Goal: Information Seeking & Learning: Learn about a topic

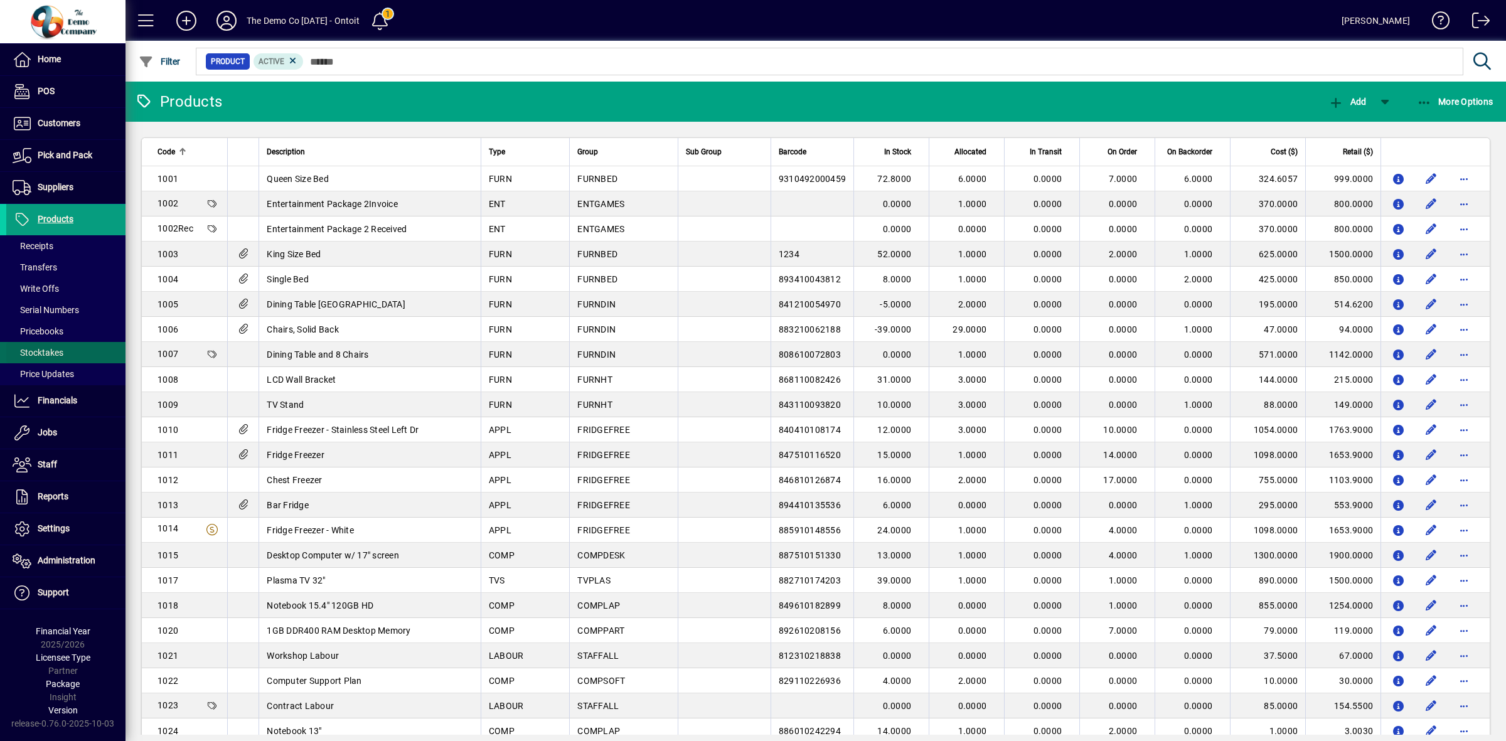
click at [35, 356] on span "Stocktakes" at bounding box center [38, 353] width 51 height 10
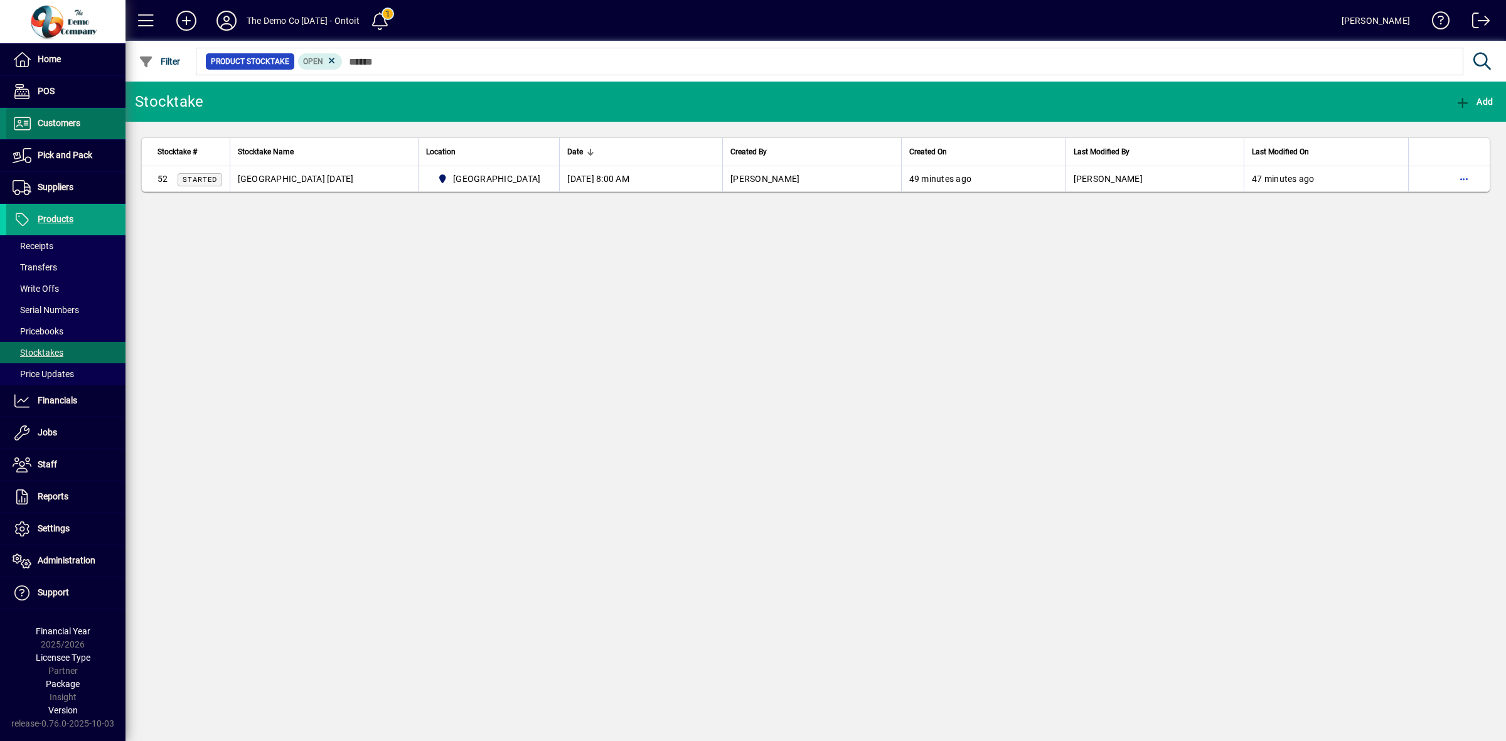
click at [60, 124] on span "Customers" at bounding box center [59, 123] width 43 height 10
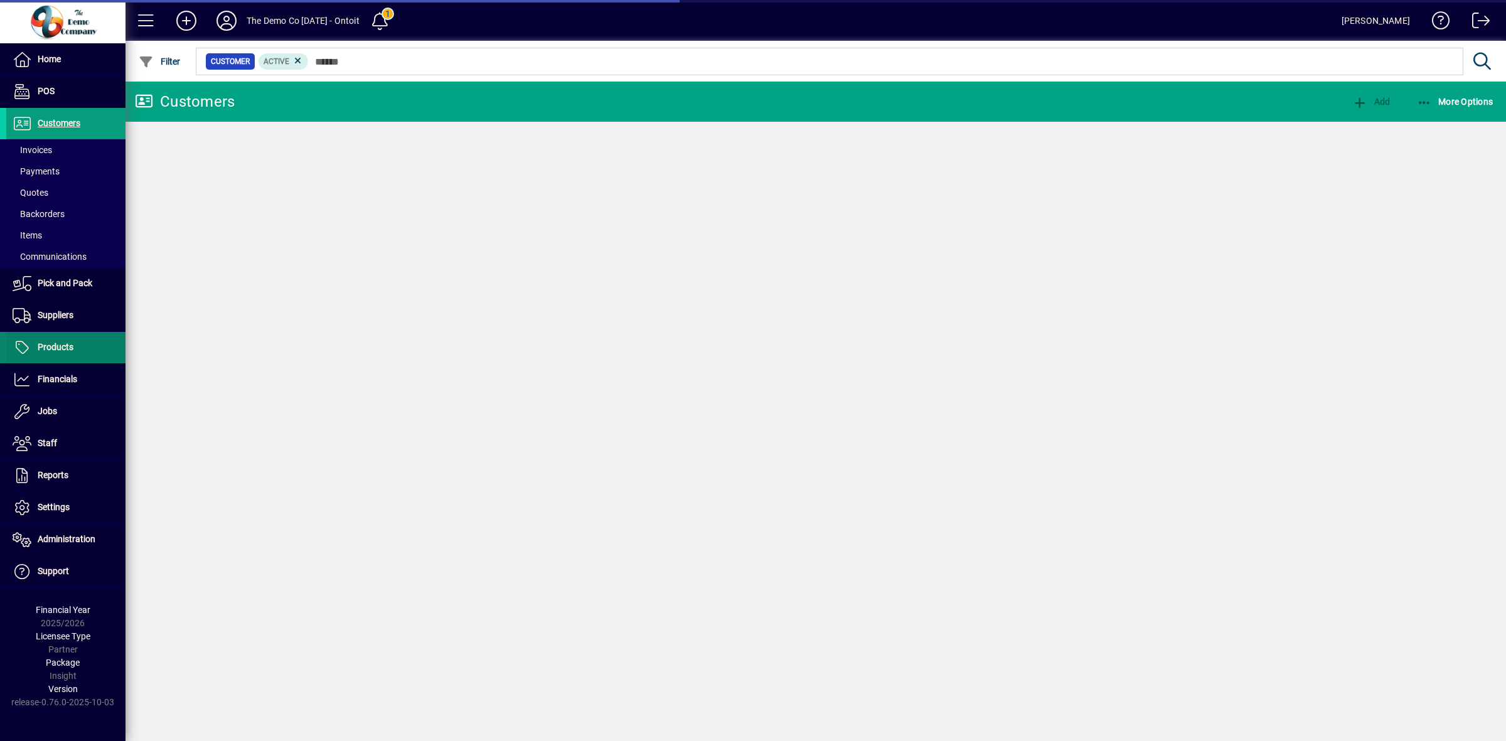
click at [51, 349] on span "Products" at bounding box center [56, 347] width 36 height 10
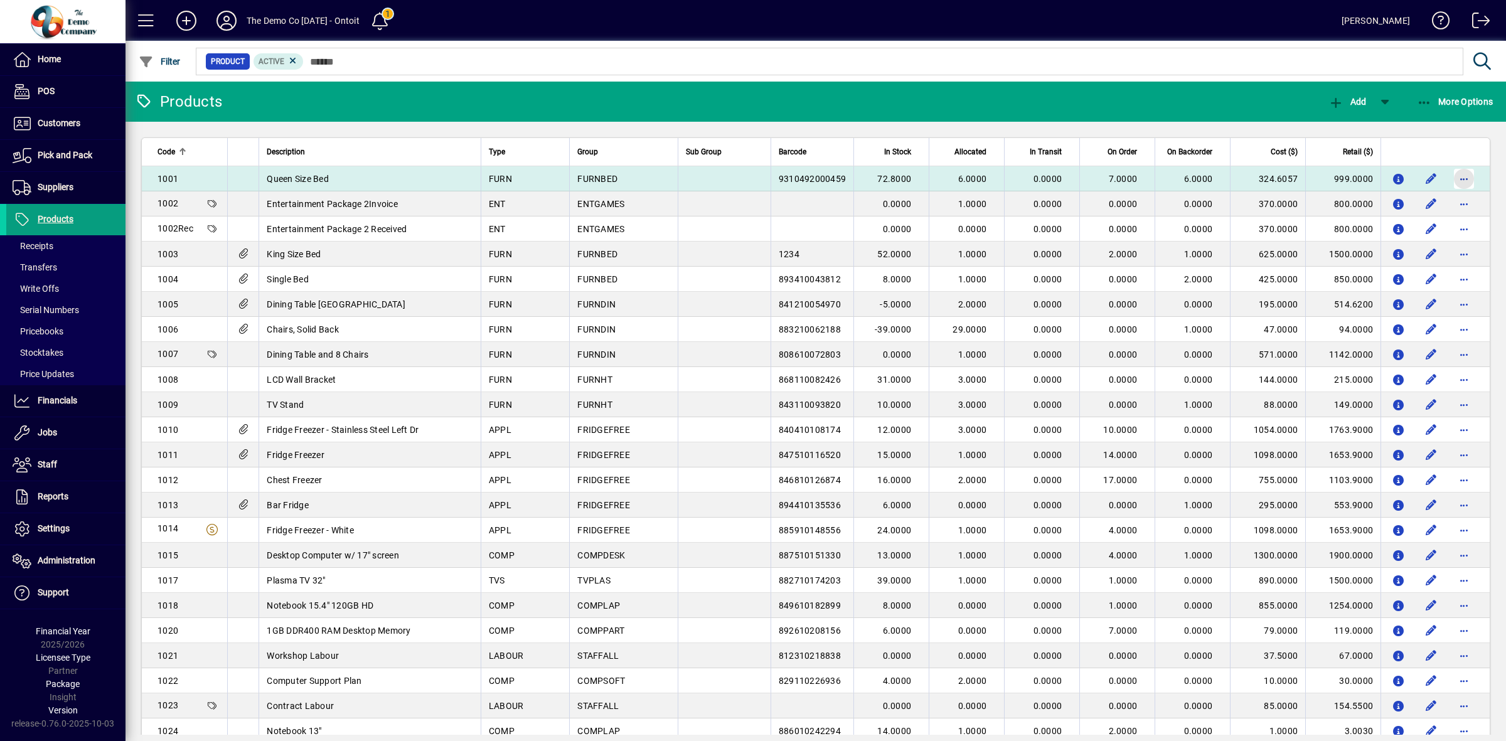
click at [1450, 183] on span "button" at bounding box center [1464, 179] width 30 height 30
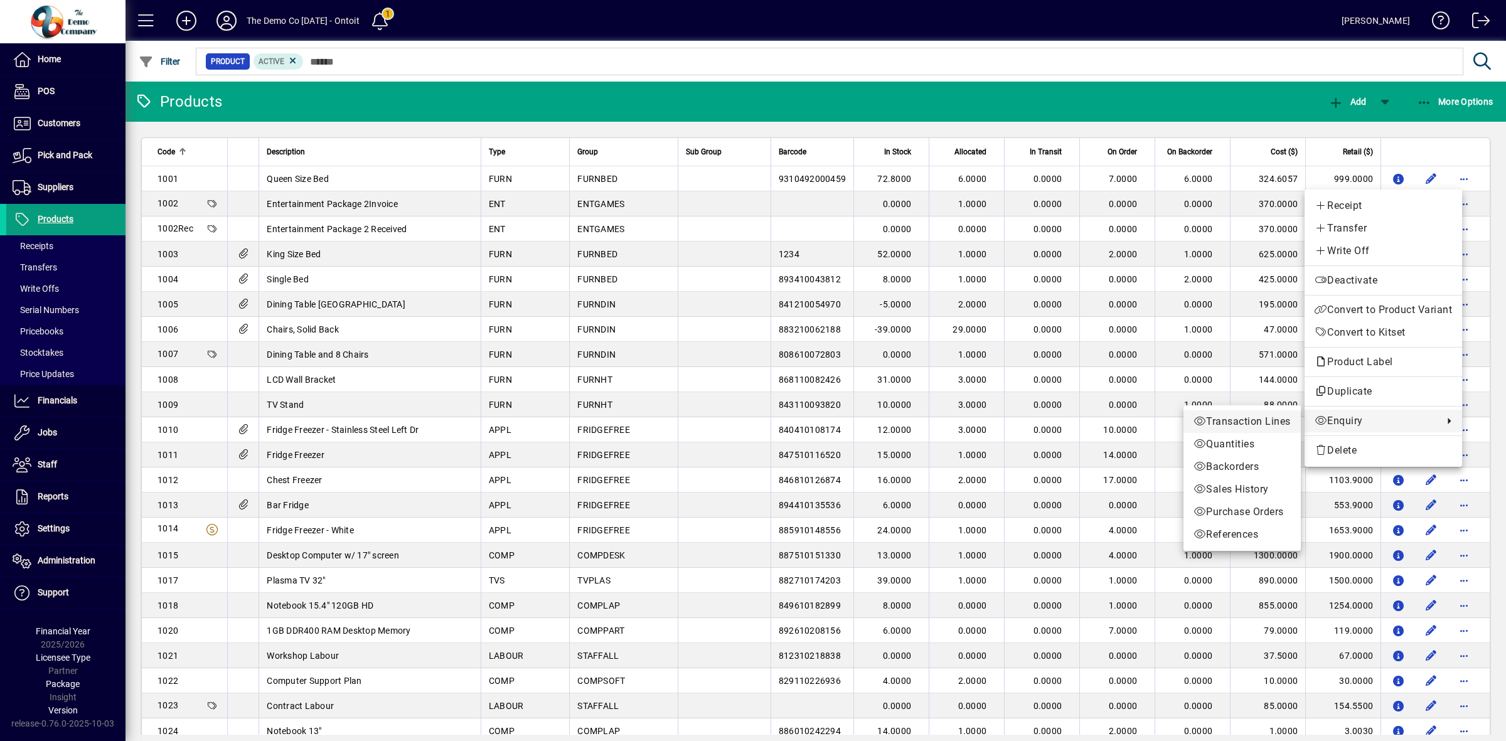
click at [1272, 415] on span "Transaction Lines" at bounding box center [1241, 421] width 97 height 15
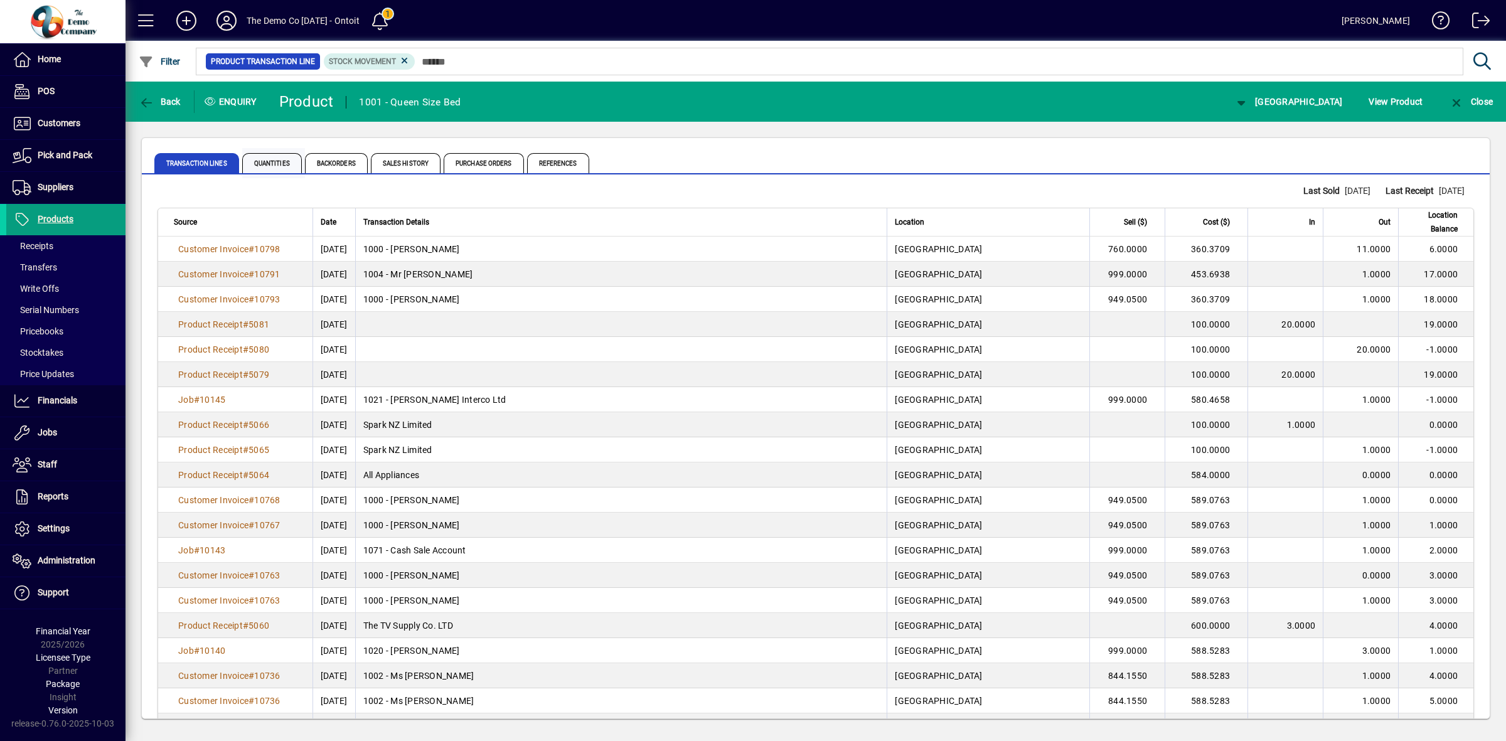
click at [267, 160] on span "Quantities" at bounding box center [272, 163] width 60 height 20
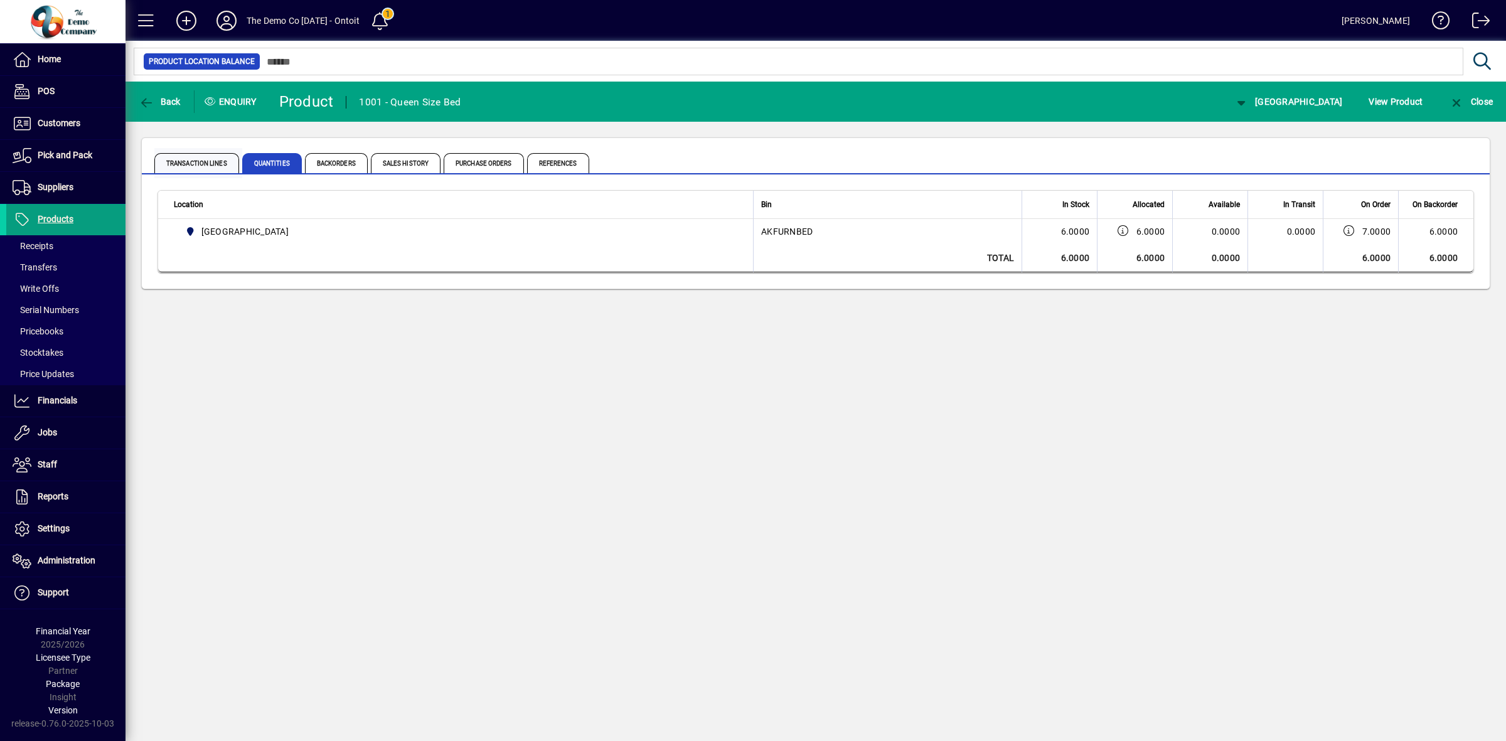
click at [187, 166] on span "Transaction Lines" at bounding box center [196, 163] width 85 height 20
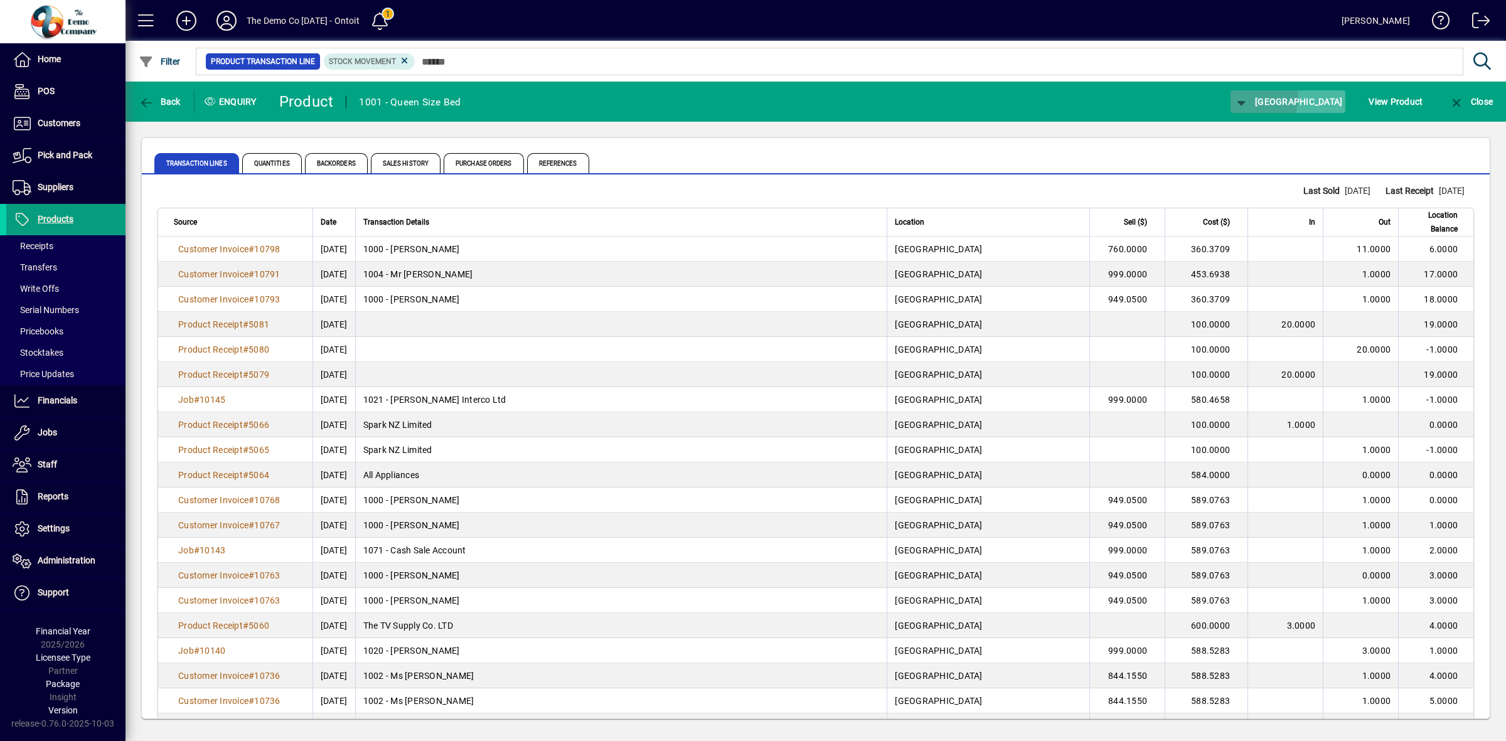
click at [1249, 97] on icon "button" at bounding box center [1242, 103] width 16 height 13
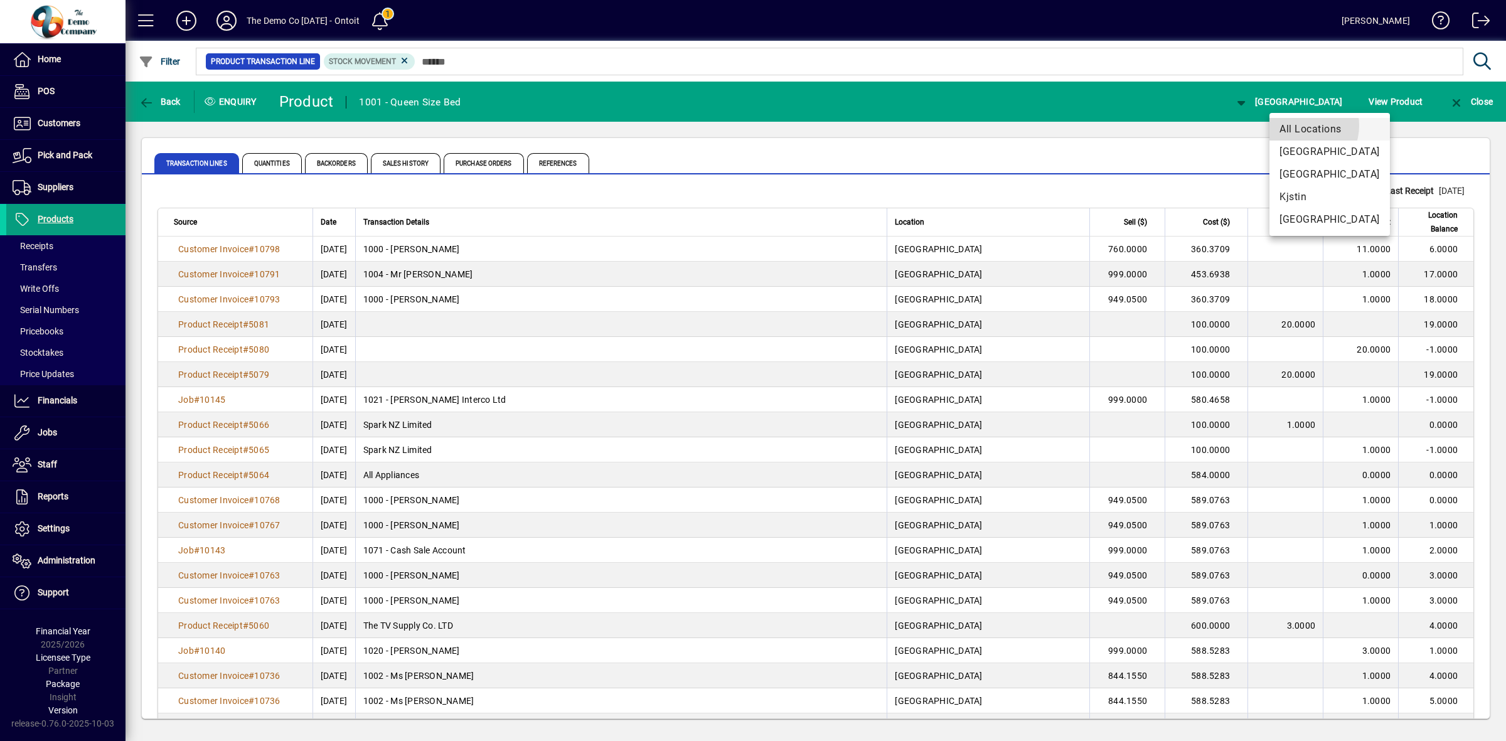
click at [1299, 125] on span "All Locations" at bounding box center [1329, 129] width 100 height 15
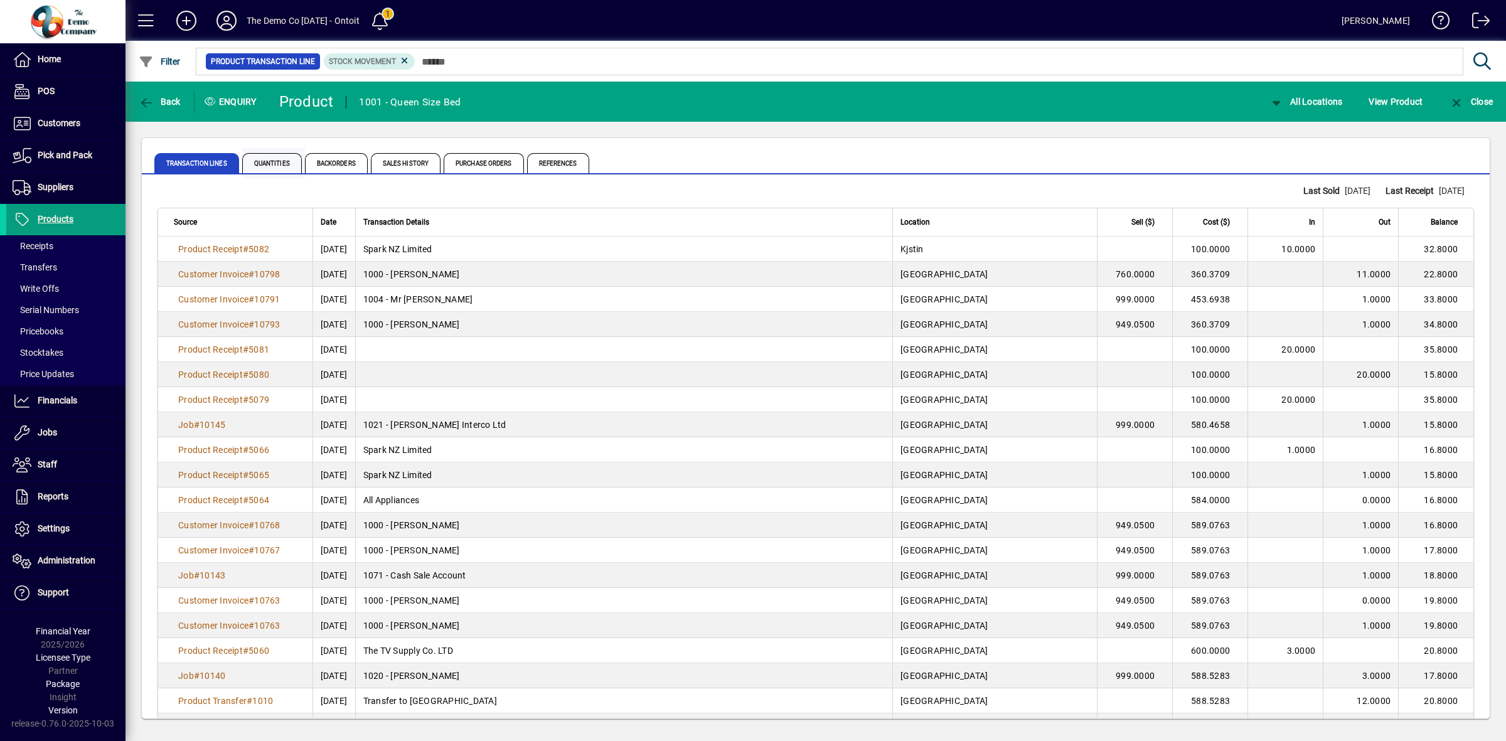
click at [289, 167] on span "Quantities" at bounding box center [272, 163] width 60 height 20
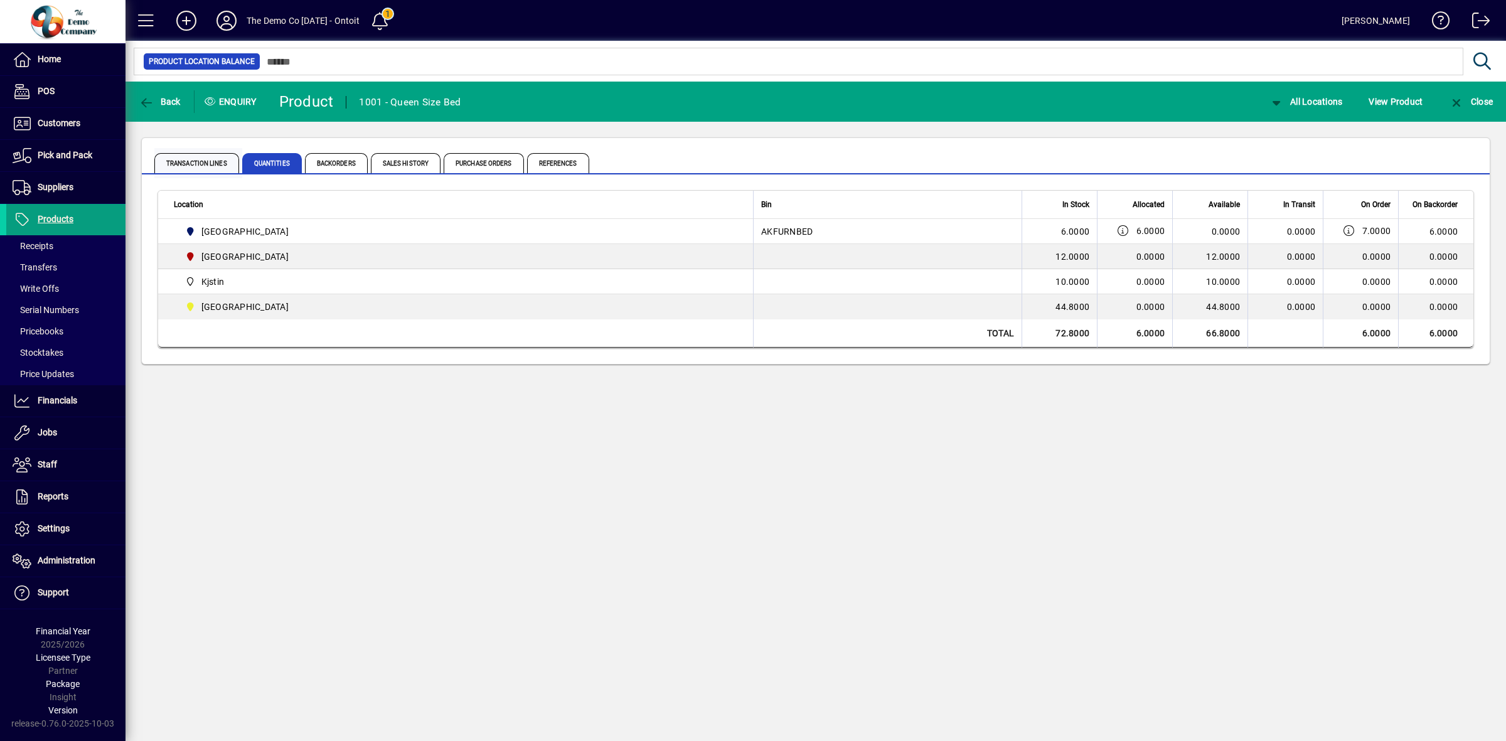
click at [185, 165] on span "Transaction Lines" at bounding box center [196, 163] width 85 height 20
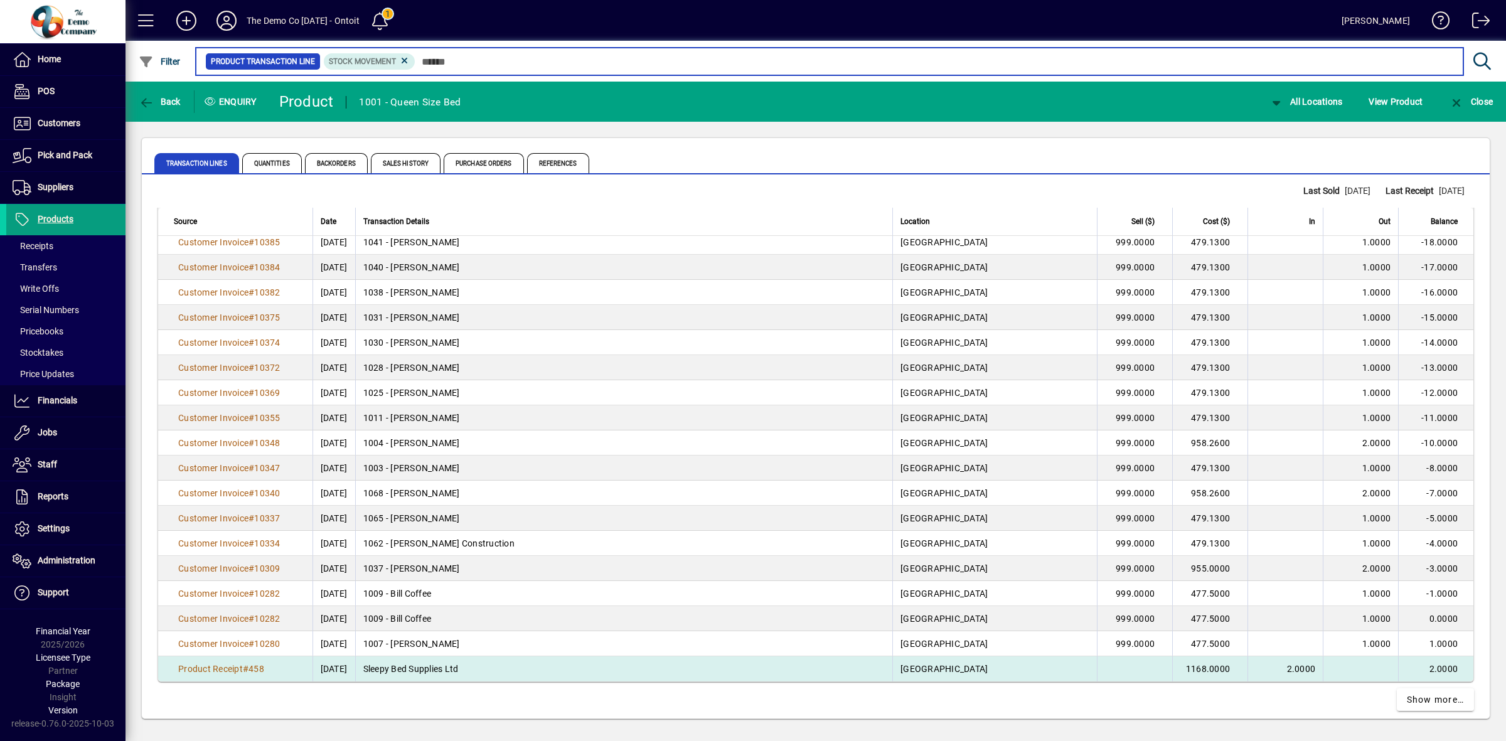
scroll to position [2079, 0]
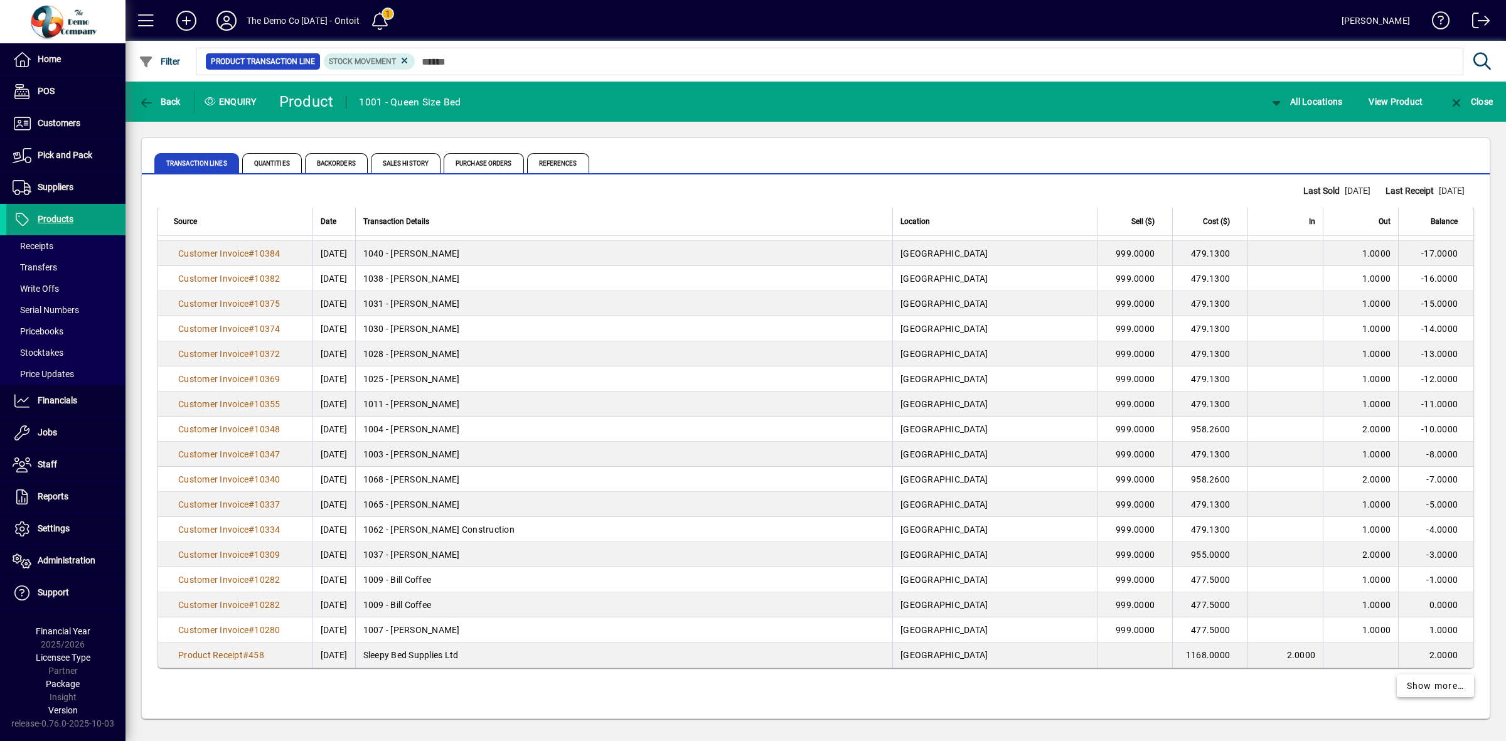
click at [1422, 687] on span "Show more…" at bounding box center [1436, 686] width 58 height 13
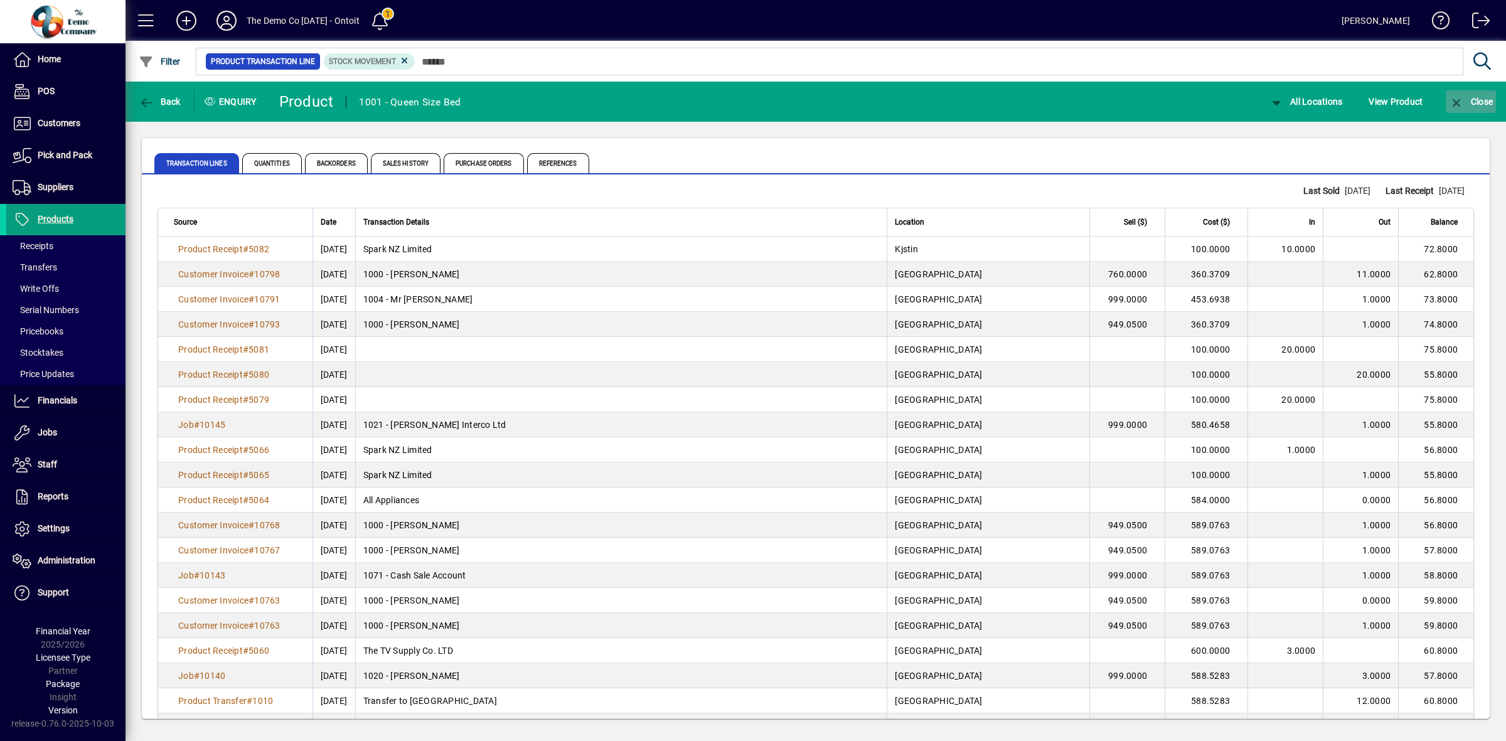
click at [1462, 99] on icon "button" at bounding box center [1457, 103] width 16 height 13
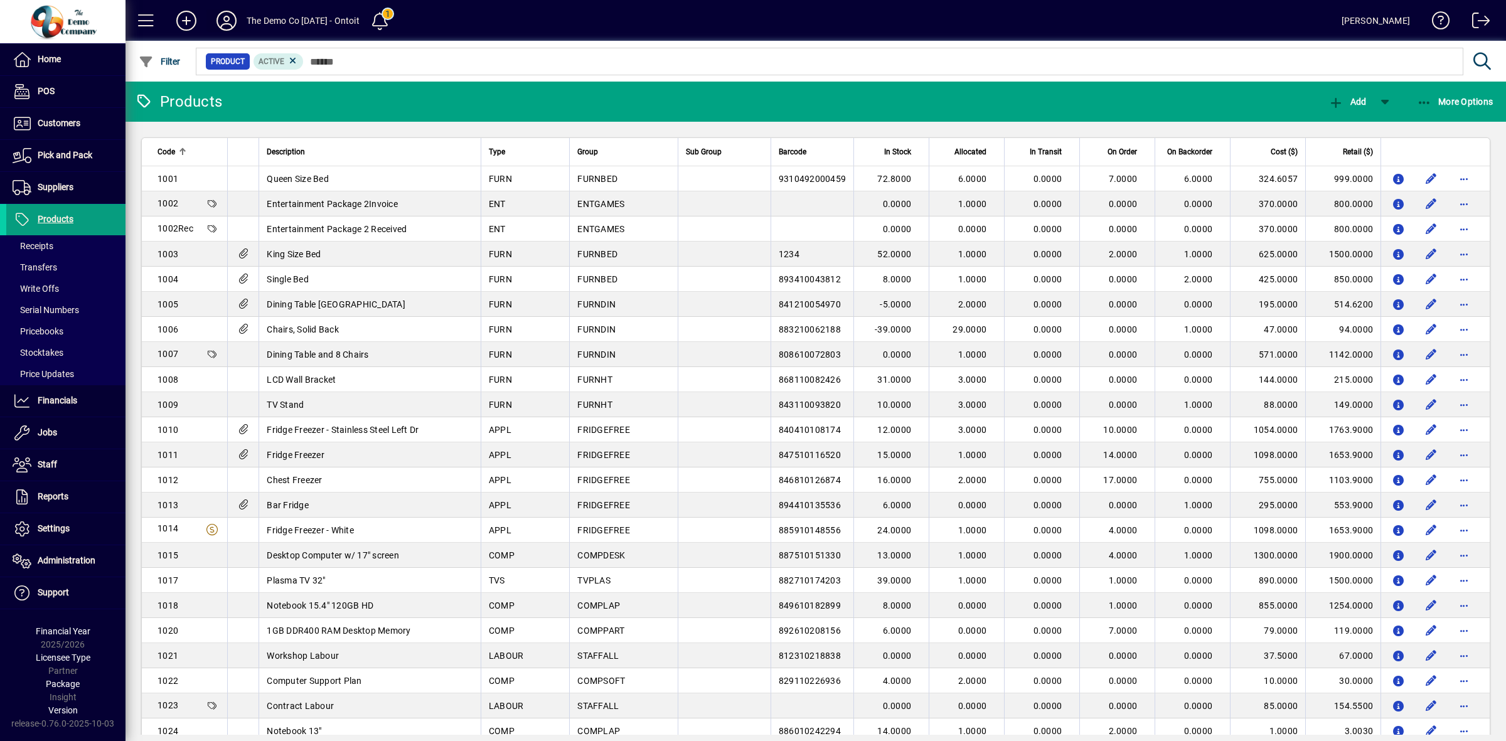
click at [220, 23] on icon at bounding box center [226, 21] width 25 height 20
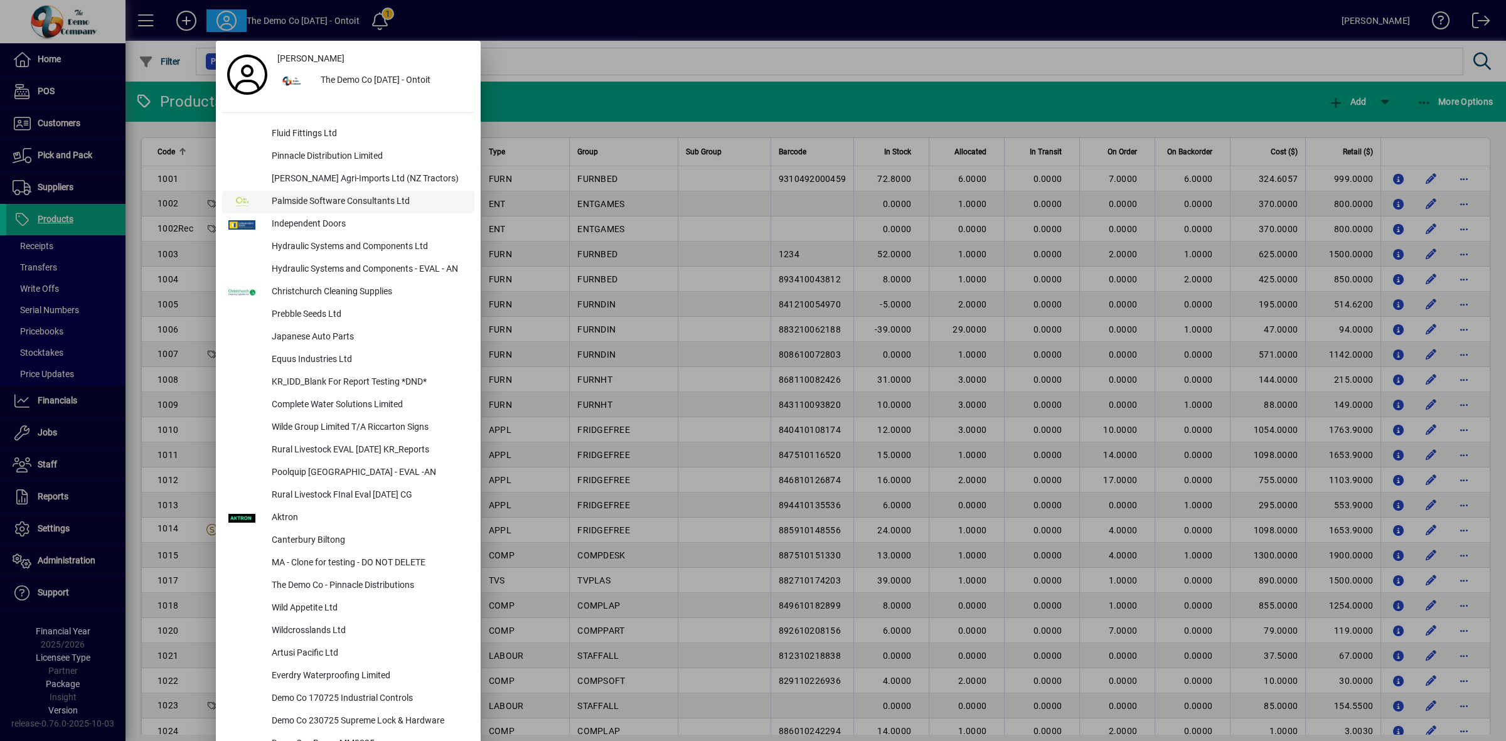
click at [270, 205] on div "Palmside Software Consultants Ltd" at bounding box center [368, 202] width 213 height 23
